Goal: Information Seeking & Learning: Understand process/instructions

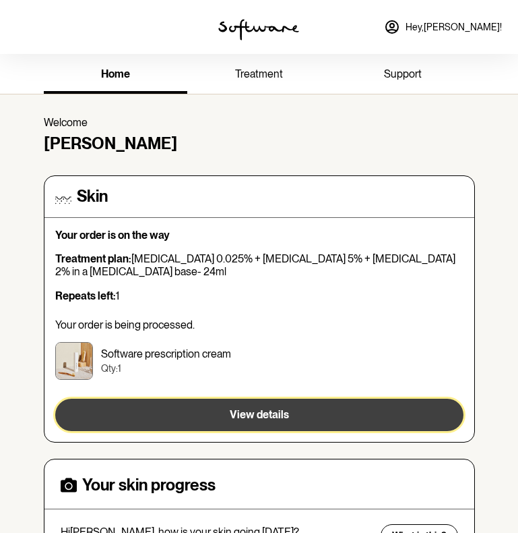
click at [250, 414] on span "View details" at bounding box center [259, 414] width 59 height 13
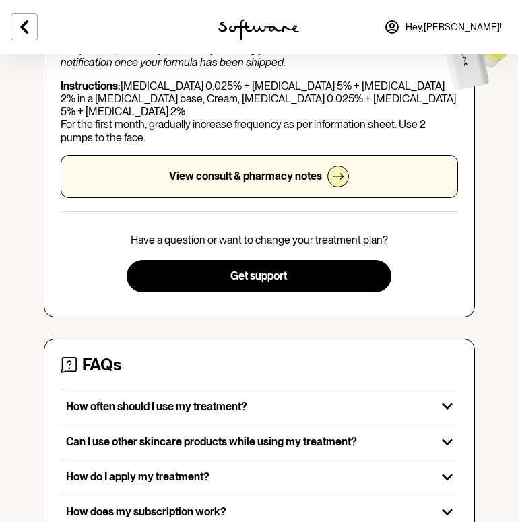
scroll to position [355, 0]
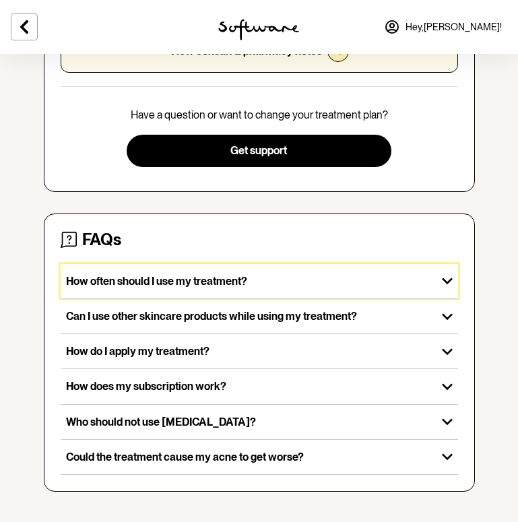
click at [295, 275] on p "How often should I use my treatment?" at bounding box center [248, 281] width 365 height 13
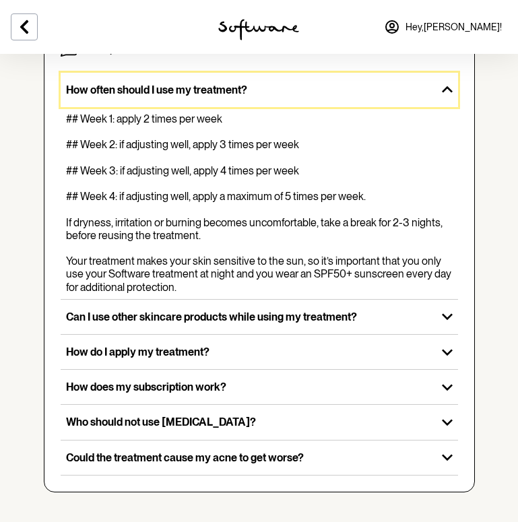
scroll to position [547, 0]
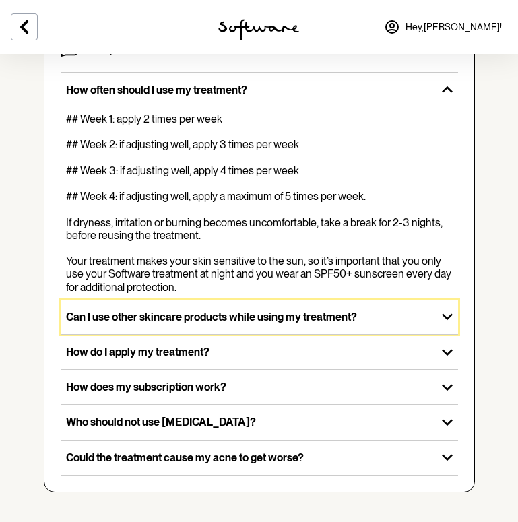
click at [303, 311] on p "Can I use other skincare products while using my treatment?" at bounding box center [248, 317] width 365 height 13
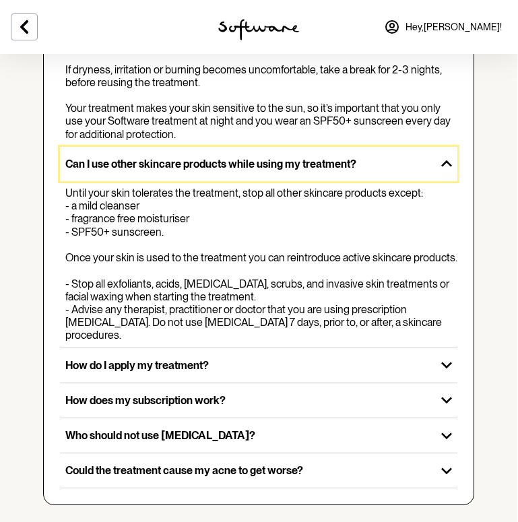
scroll to position [700, 1]
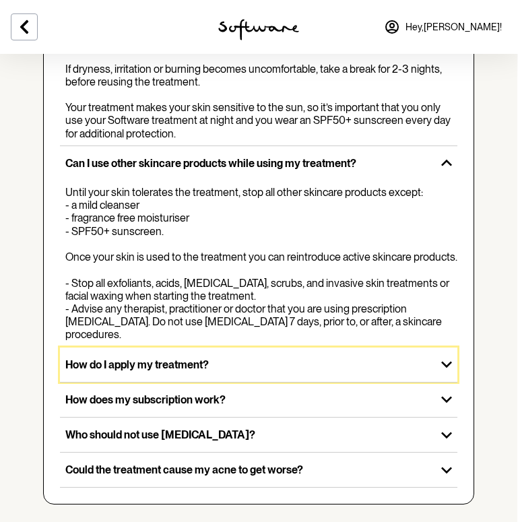
click at [220, 359] on p "How do I apply my treatment?" at bounding box center [247, 365] width 365 height 13
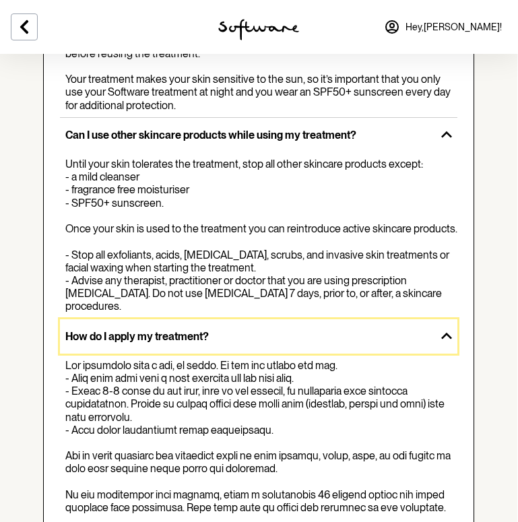
scroll to position [729, 1]
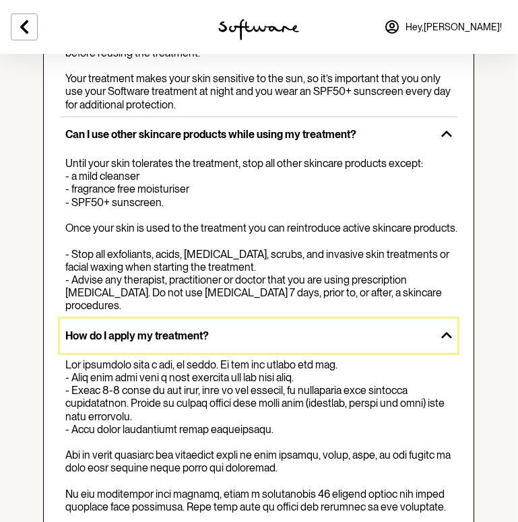
click at [231, 330] on p "How do I apply my treatment?" at bounding box center [247, 336] width 365 height 13
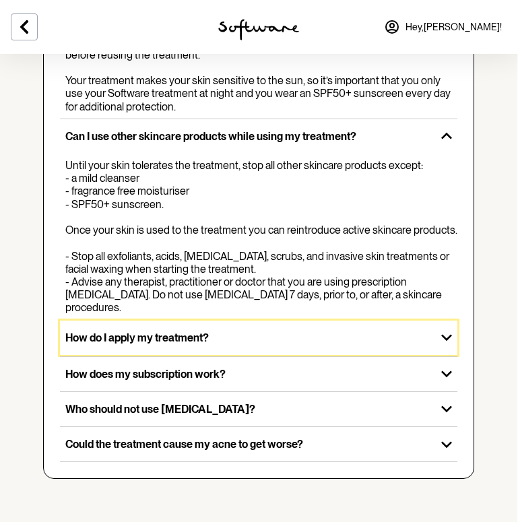
scroll to position [700, 1]
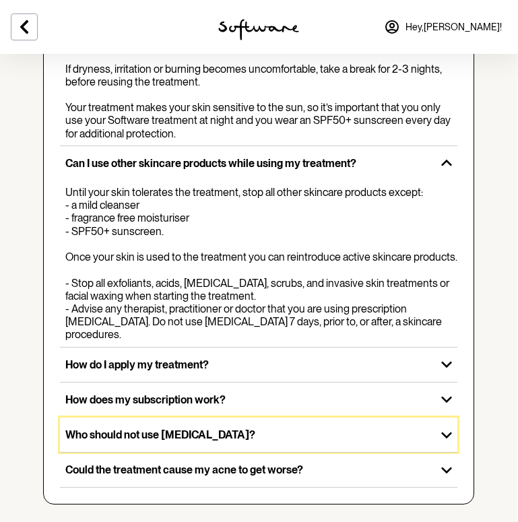
click at [194, 424] on div "Who should not use [MEDICAL_DATA]?" at bounding box center [248, 435] width 376 height 34
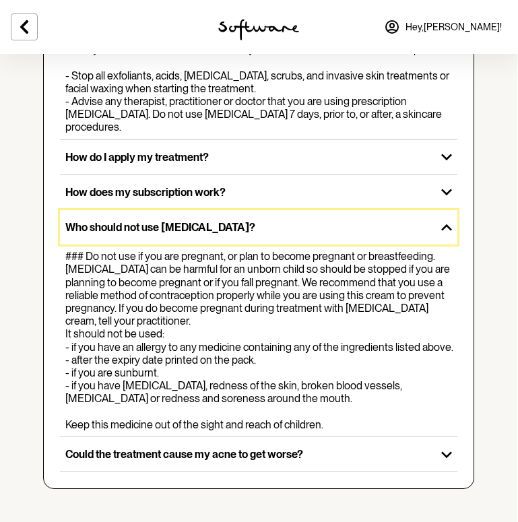
scroll to position [918, 1]
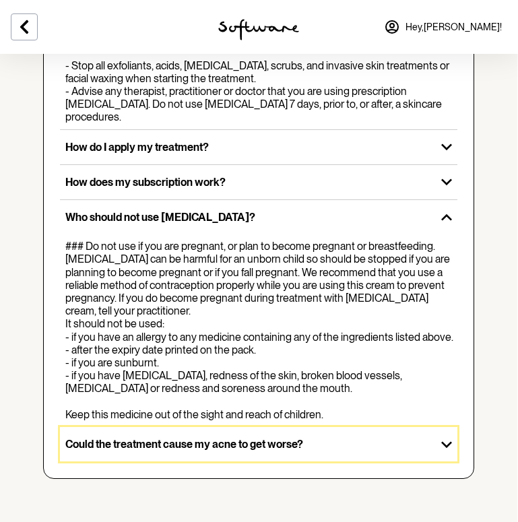
click at [204, 446] on p "Could the treatment cause my acne to get worse?" at bounding box center [247, 444] width 365 height 13
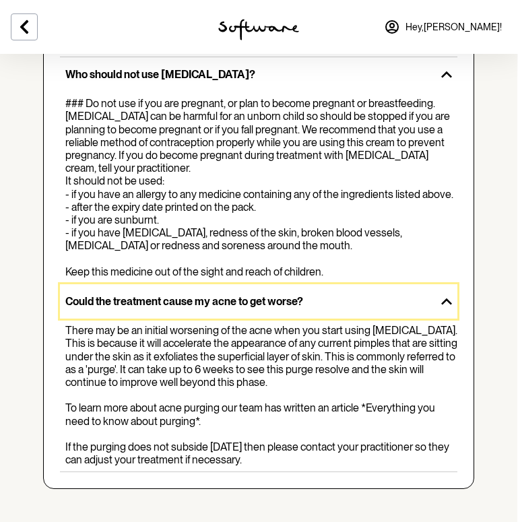
scroll to position [1071, 1]
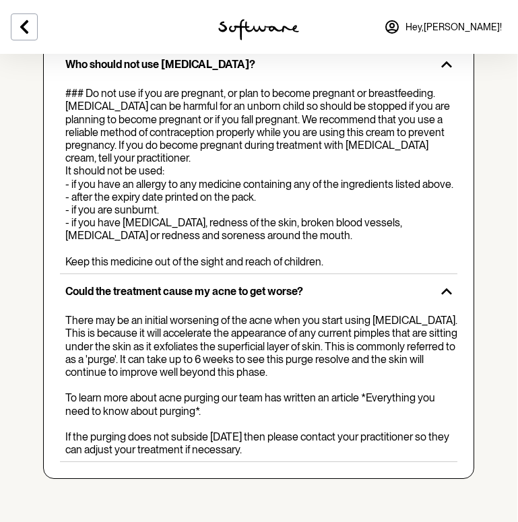
click at [255, 419] on div "There may be an initial worsening of the acne when you start using [MEDICAL_DAT…" at bounding box center [261, 385] width 392 height 142
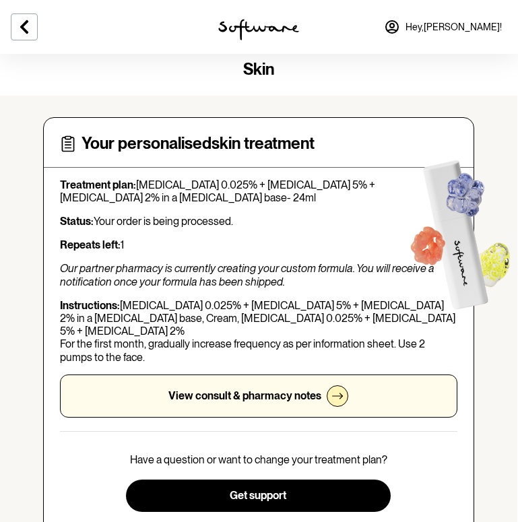
scroll to position [0, 1]
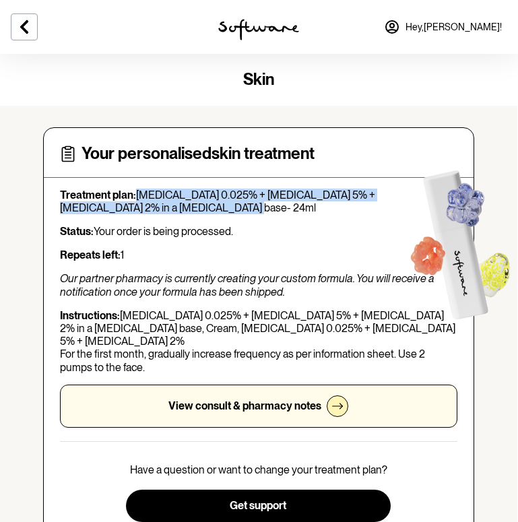
drag, startPoint x: 144, startPoint y: 210, endPoint x: 138, endPoint y: 195, distance: 16.4
click at [138, 195] on p "Treatment plan: [MEDICAL_DATA] 0.025% + [MEDICAL_DATA] 5% + [MEDICAL_DATA] 2% i…" at bounding box center [259, 202] width 398 height 26
